Goal: Information Seeking & Learning: Check status

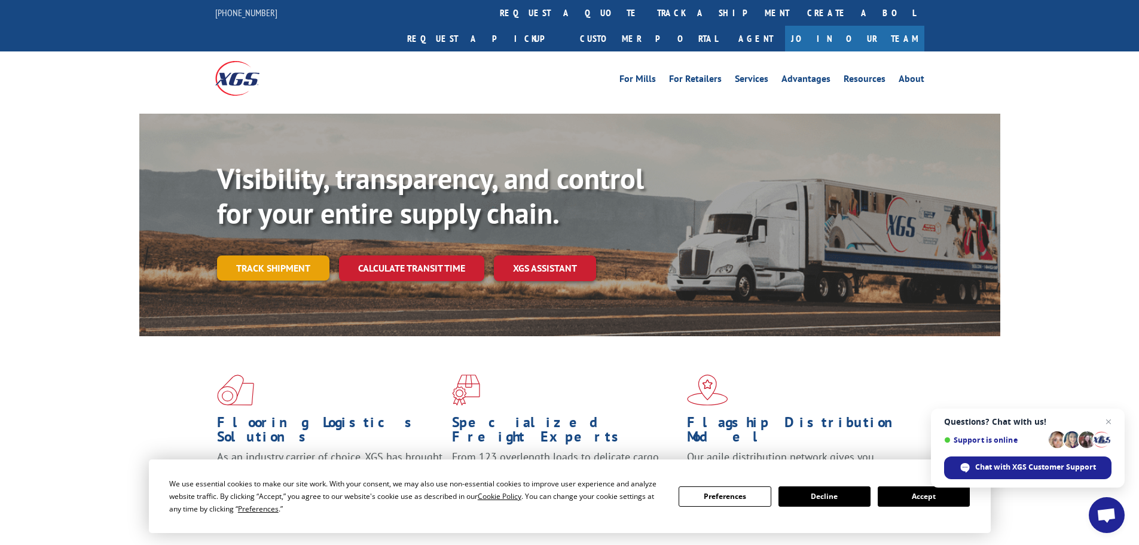
click at [303, 255] on link "Track shipment" at bounding box center [273, 267] width 112 height 25
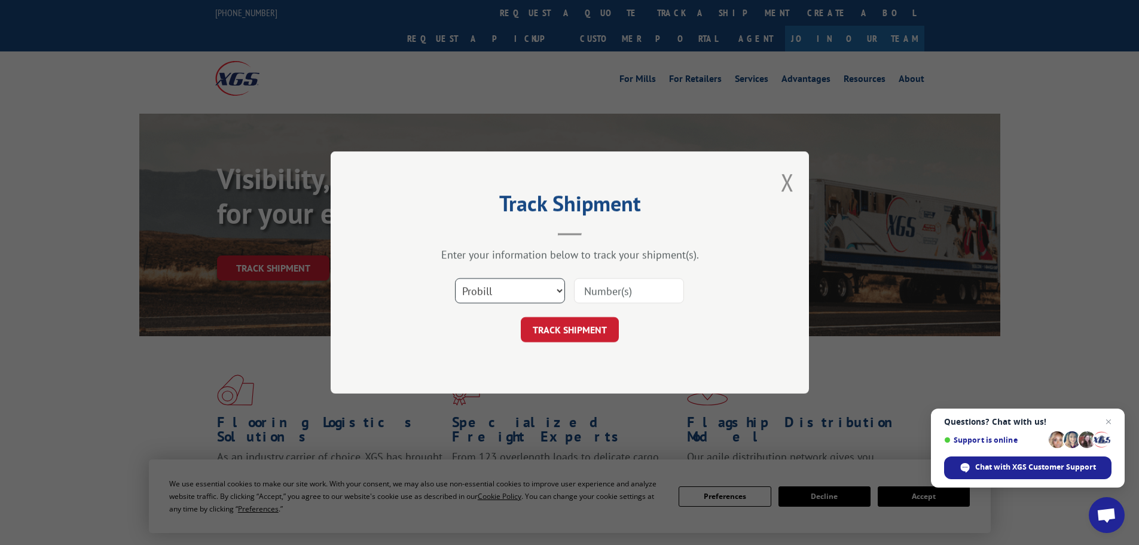
click at [489, 294] on select "Select category... Probill BOL PO" at bounding box center [510, 290] width 110 height 25
select select "po"
click at [455, 278] on select "Select category... Probill BOL PO" at bounding box center [510, 290] width 110 height 25
click at [588, 290] on input at bounding box center [629, 290] width 110 height 25
paste input "19508918"
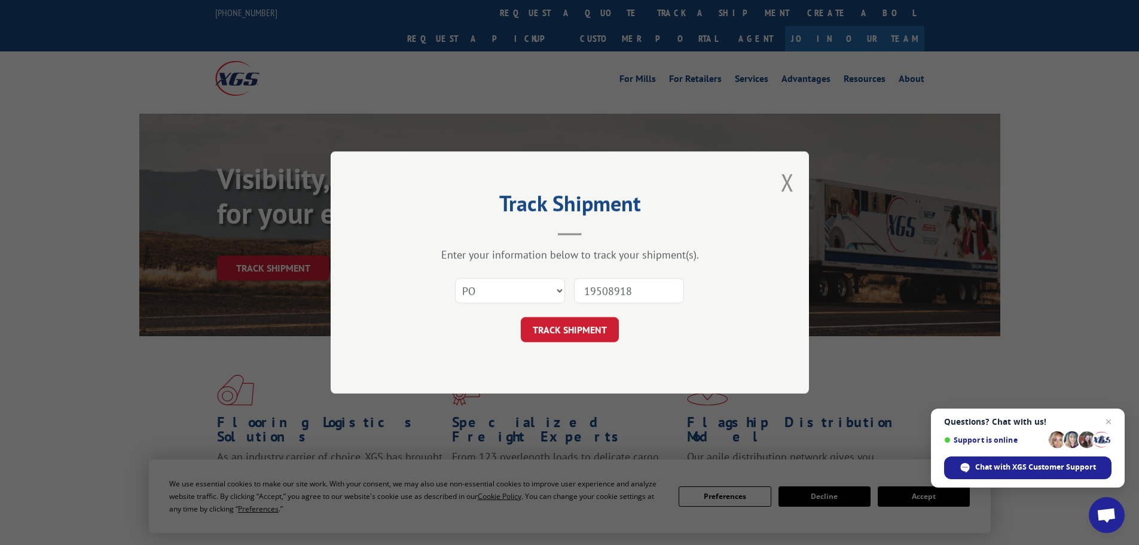
type input "19508918"
click at [562, 336] on button "TRACK SHIPMENT" at bounding box center [570, 329] width 98 height 25
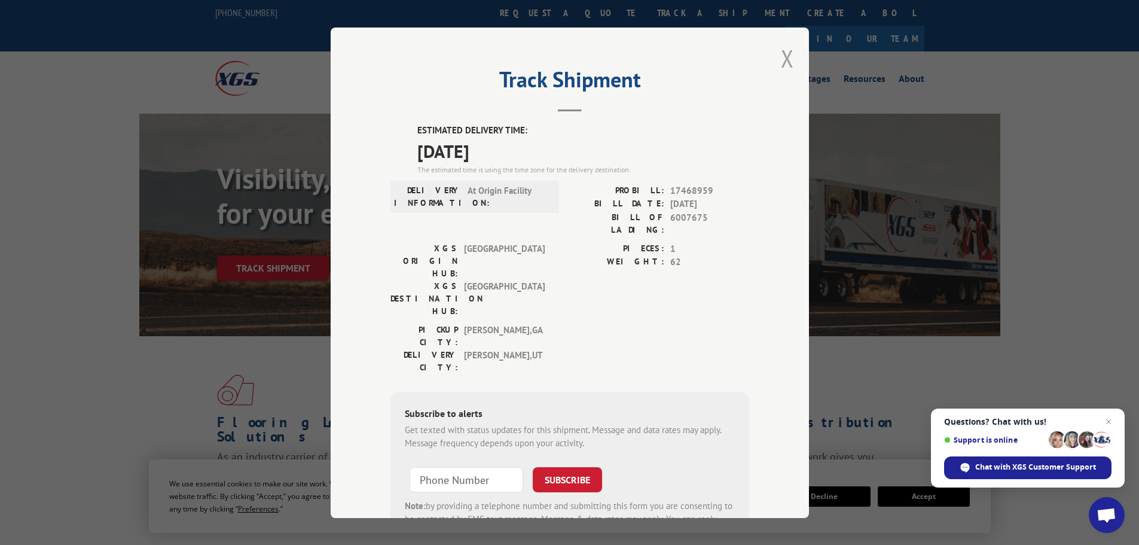
click at [781, 65] on button "Close modal" at bounding box center [787, 58] width 13 height 32
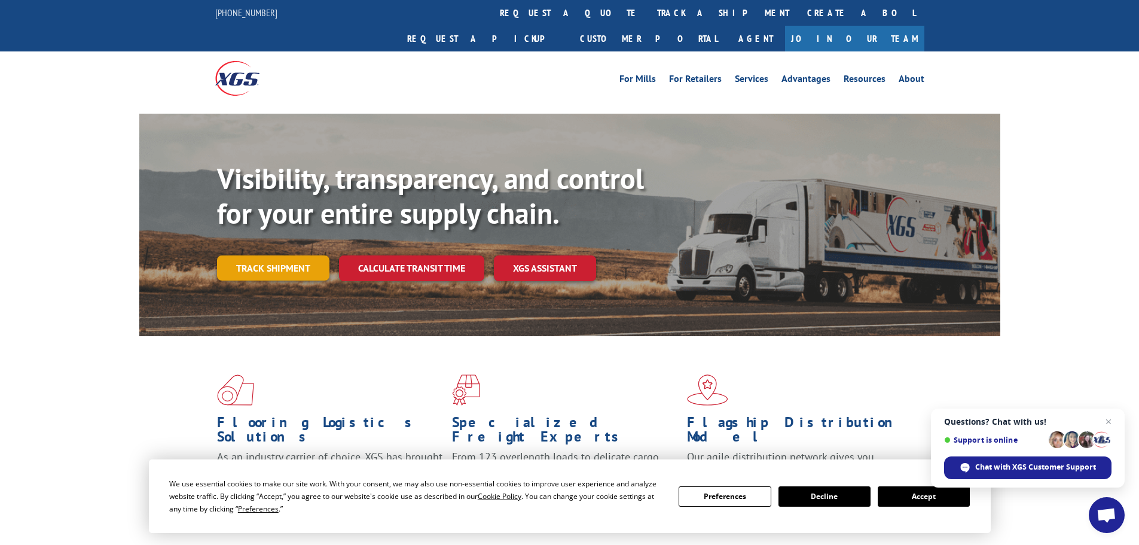
click at [276, 255] on link "Track shipment" at bounding box center [273, 267] width 112 height 25
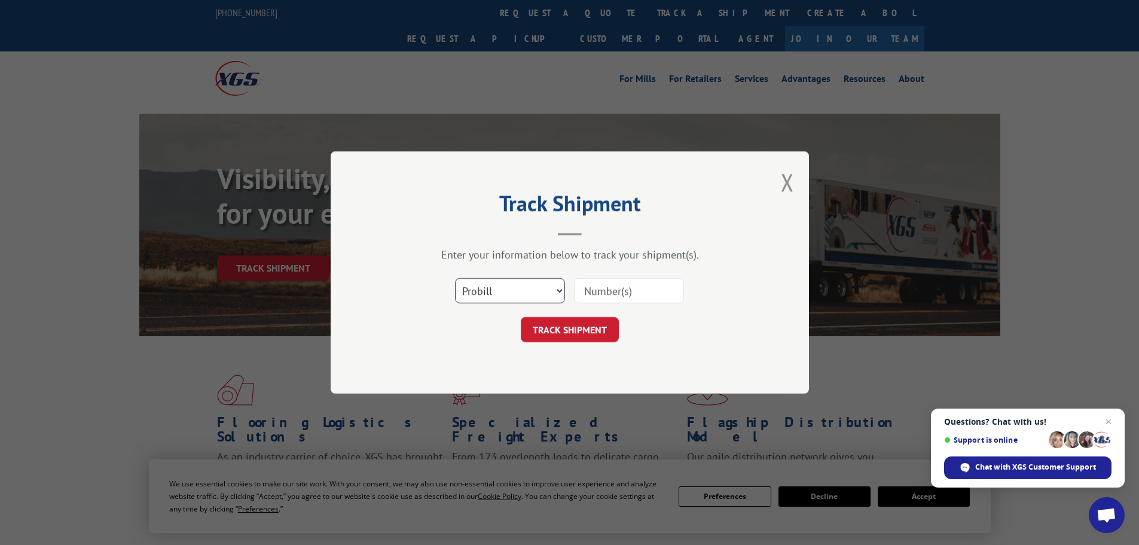
click at [504, 285] on select "Select category... Probill BOL PO" at bounding box center [510, 290] width 110 height 25
click at [455, 278] on select "Select category... Probill BOL PO" at bounding box center [510, 290] width 110 height 25
click at [538, 292] on select "Select category... Probill BOL PO" at bounding box center [510, 290] width 110 height 25
select select "po"
click at [455, 278] on select "Select category... Probill BOL PO" at bounding box center [510, 290] width 110 height 25
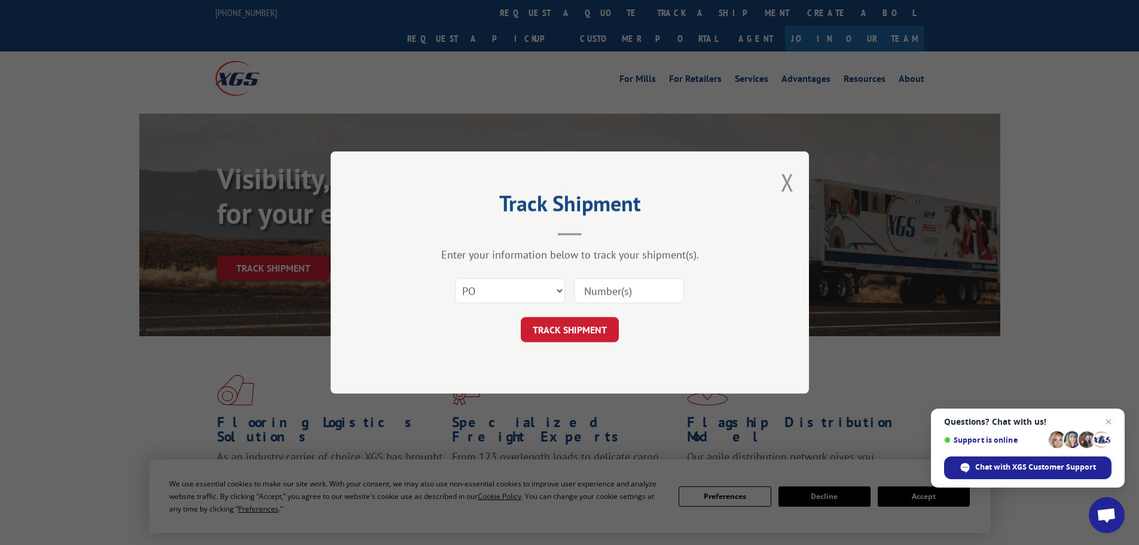
drag, startPoint x: 591, startPoint y: 271, endPoint x: 633, endPoint y: 297, distance: 49.4
click at [591, 272] on div "Select category... Probill BOL PO" at bounding box center [570, 290] width 359 height 39
click at [637, 298] on input at bounding box center [629, 290] width 110 height 25
paste input "19508924"
type input "19508924"
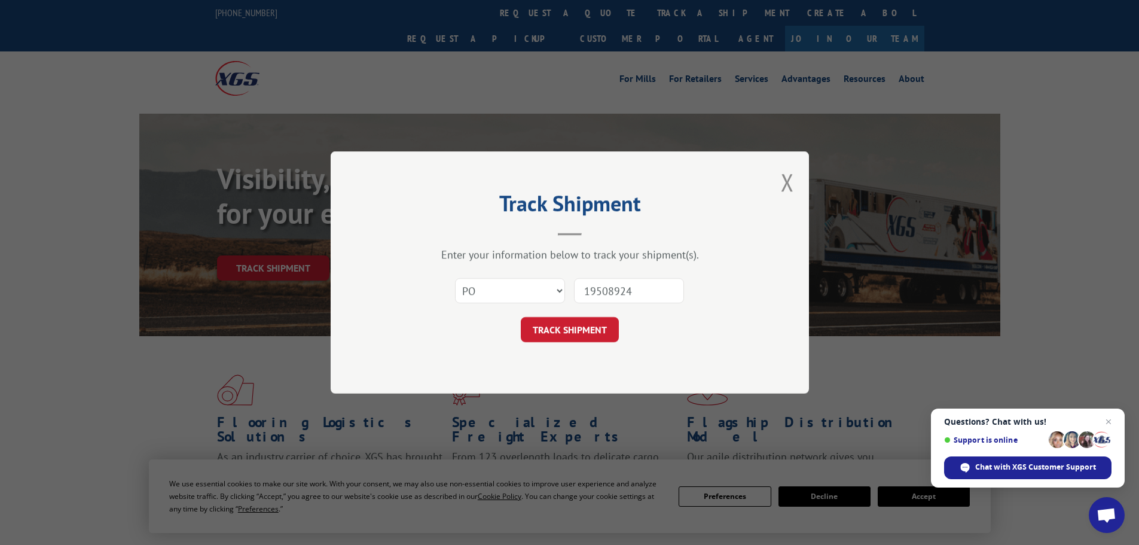
click at [544, 325] on button "TRACK SHIPMENT" at bounding box center [570, 329] width 98 height 25
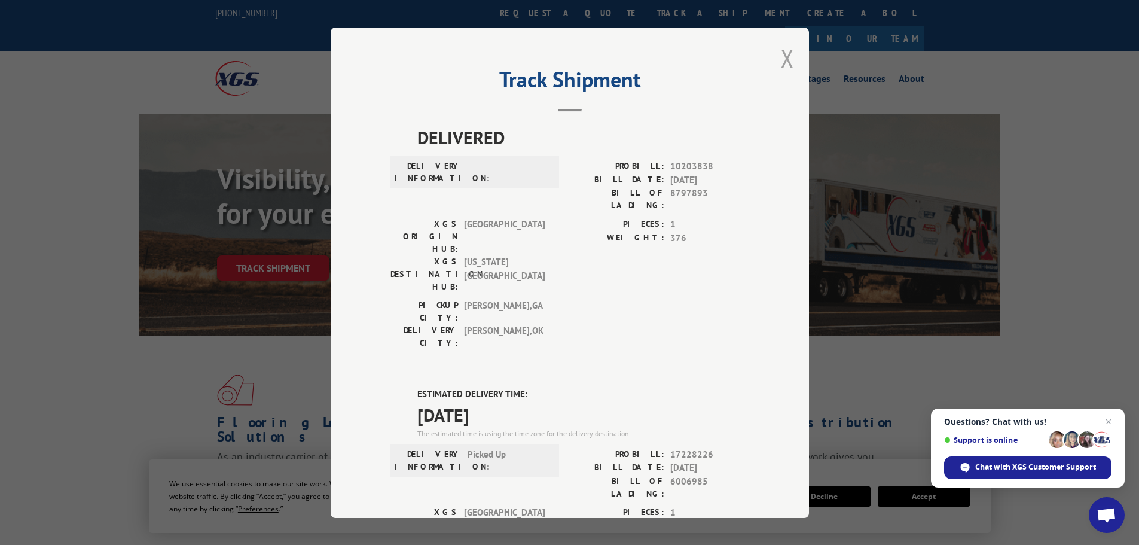
click at [788, 60] on button "Close modal" at bounding box center [787, 58] width 13 height 32
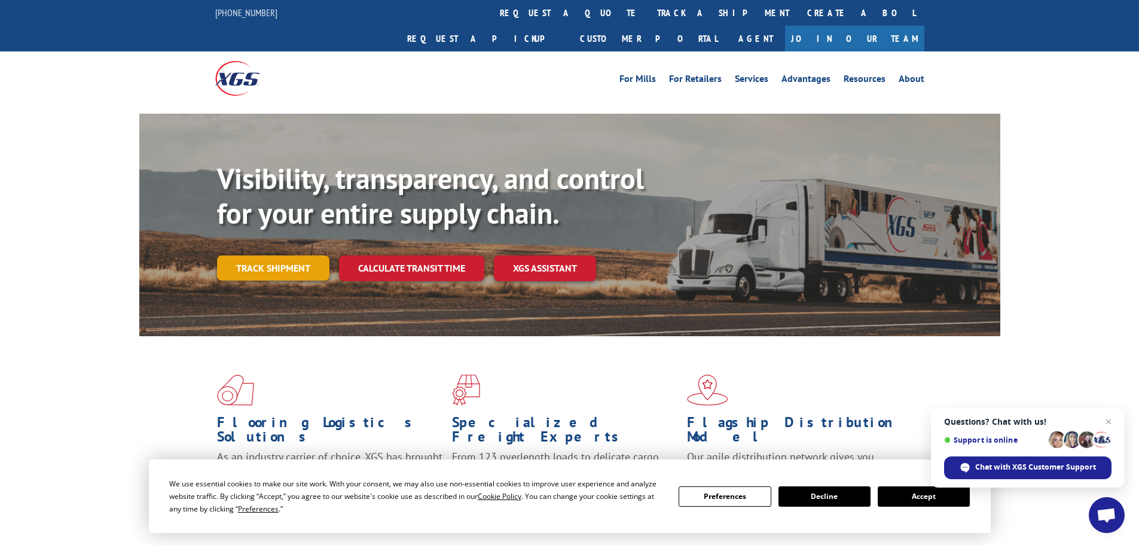
click at [273, 255] on link "Track shipment" at bounding box center [273, 267] width 112 height 25
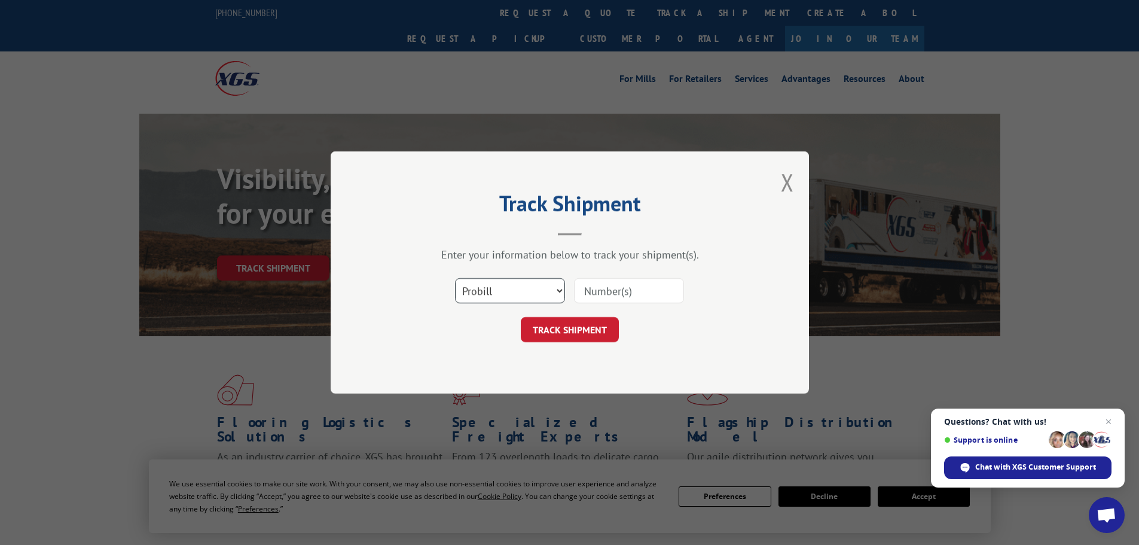
click at [538, 287] on select "Select category... Probill BOL PO" at bounding box center [510, 290] width 110 height 25
select select "po"
click at [455, 278] on select "Select category... Probill BOL PO" at bounding box center [510, 290] width 110 height 25
click at [608, 297] on input at bounding box center [629, 290] width 110 height 25
paste input "19508901"
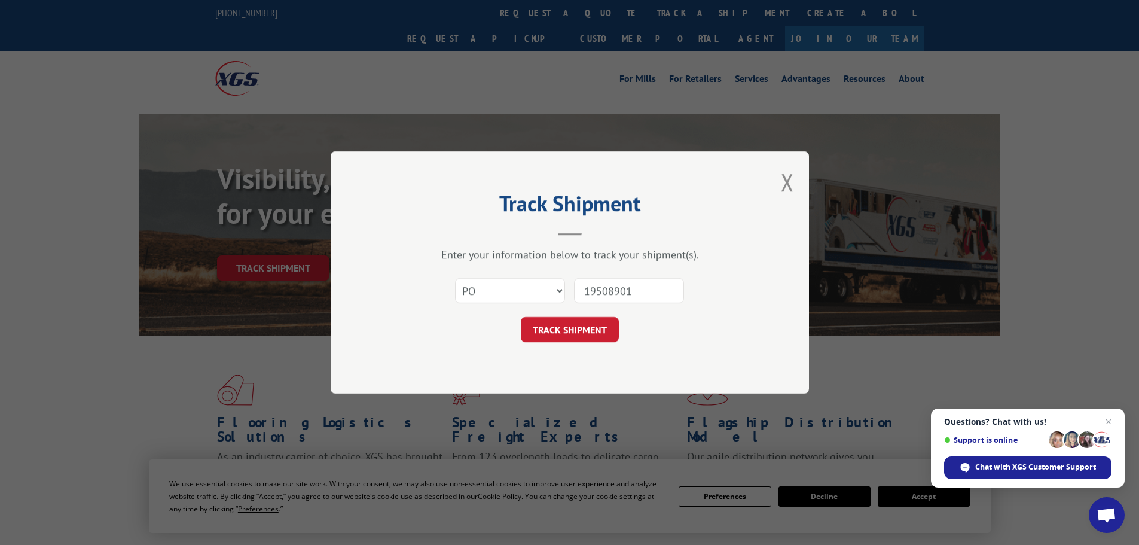
type input "19508901"
click at [557, 343] on div "Track Shipment Enter your information below to track your shipment(s). Select c…" at bounding box center [570, 272] width 478 height 242
click at [559, 325] on button "TRACK SHIPMENT" at bounding box center [570, 329] width 98 height 25
